Goal: Task Accomplishment & Management: Complete application form

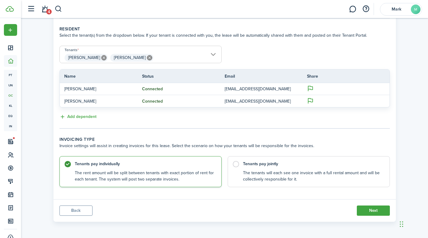
click at [50, 11] on span "4" at bounding box center [48, 11] width 5 height 5
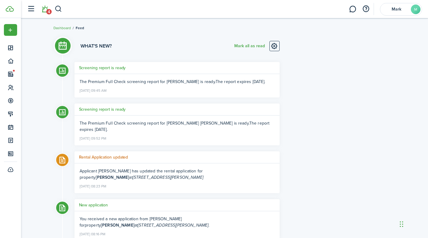
click at [31, 9] on button "button" at bounding box center [30, 8] width 11 height 11
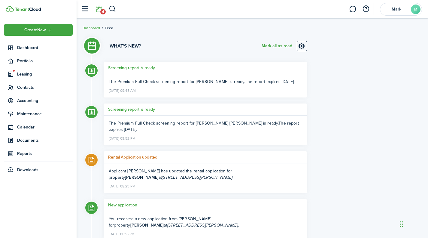
click at [29, 47] on span "Dashboard" at bounding box center [45, 47] width 56 height 6
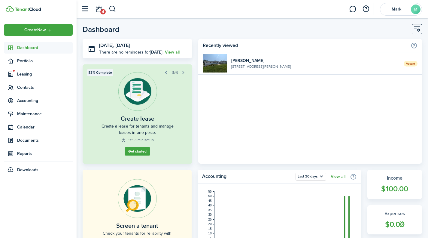
click at [31, 78] on span "Leasing" at bounding box center [38, 74] width 69 height 12
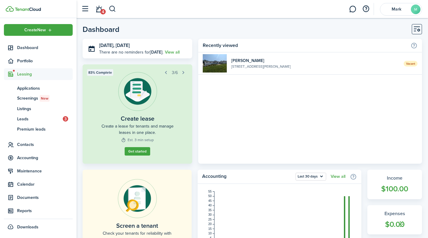
click at [44, 89] on span "Applications" at bounding box center [45, 88] width 56 height 6
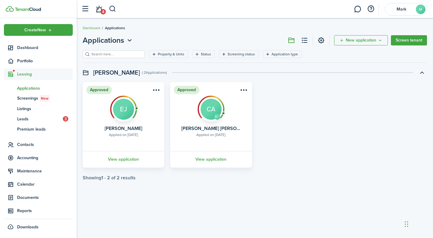
click at [242, 91] on menu-btn-icon "Open menu" at bounding box center [244, 90] width 10 height 10
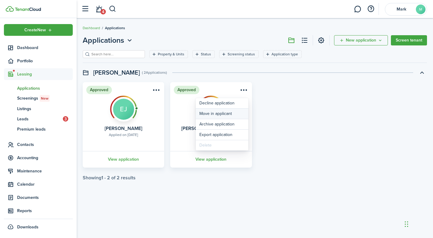
click at [234, 114] on button "Move in applicant" at bounding box center [222, 114] width 53 height 10
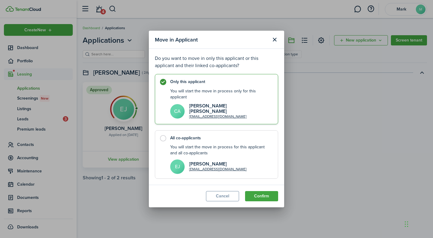
click at [233, 139] on label "All co-applicants You will start the move in process for this applicant and all…" at bounding box center [216, 154] width 123 height 48
radio input "false"
radio input "true"
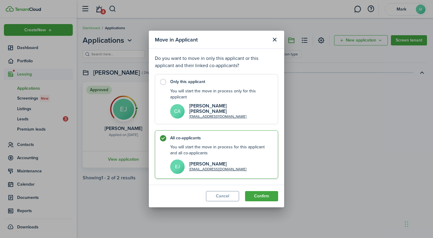
click at [266, 196] on button "Confirm" at bounding box center [261, 196] width 33 height 10
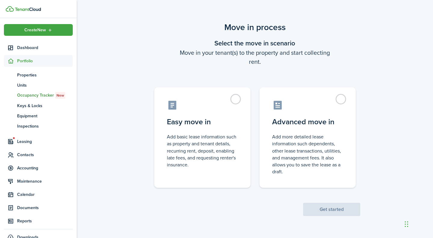
click at [339, 98] on label "Advanced move in Add more detailed lease information such dependents, other lea…" at bounding box center [307, 137] width 96 height 100
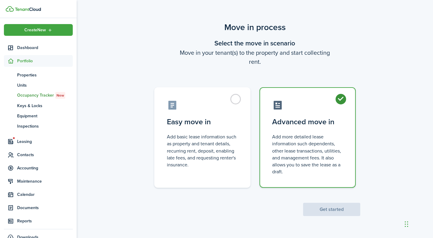
radio input "true"
click at [332, 205] on button "Get started" at bounding box center [331, 209] width 57 height 13
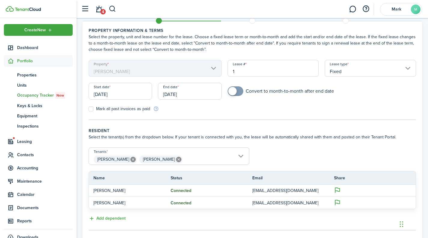
scroll to position [30, 0]
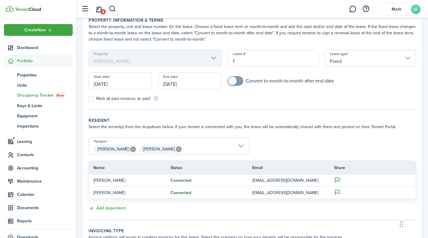
click at [132, 88] on input "[DATE]" at bounding box center [120, 80] width 63 height 17
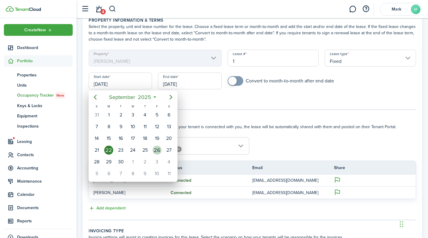
click at [159, 154] on div "26" at bounding box center [157, 149] width 12 height 11
type input "[DATE]"
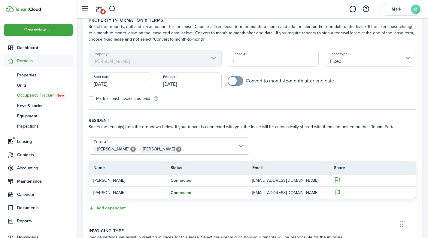
click at [178, 85] on input "[DATE]" at bounding box center [189, 80] width 63 height 17
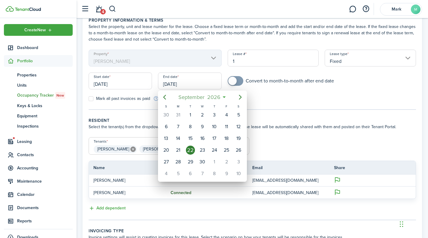
click at [199, 99] on span "September" at bounding box center [191, 97] width 29 height 11
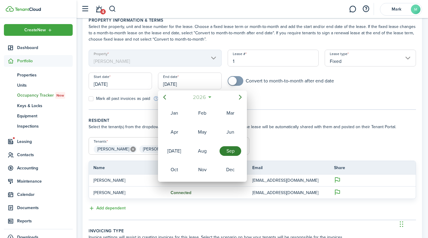
click at [208, 96] on mbsc-button "2026" at bounding box center [199, 97] width 21 height 11
click at [204, 150] on div "2025" at bounding box center [203, 151] width 22 height 10
click at [232, 171] on div "Dec" at bounding box center [231, 170] width 22 height 10
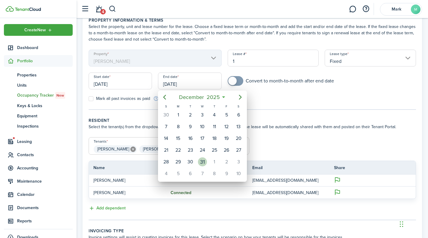
click at [203, 160] on div "31" at bounding box center [202, 161] width 9 height 9
type input "[DATE]"
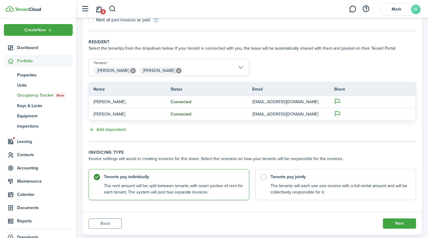
scroll to position [120, 0]
